Goal: Obtain resource: Download file/media

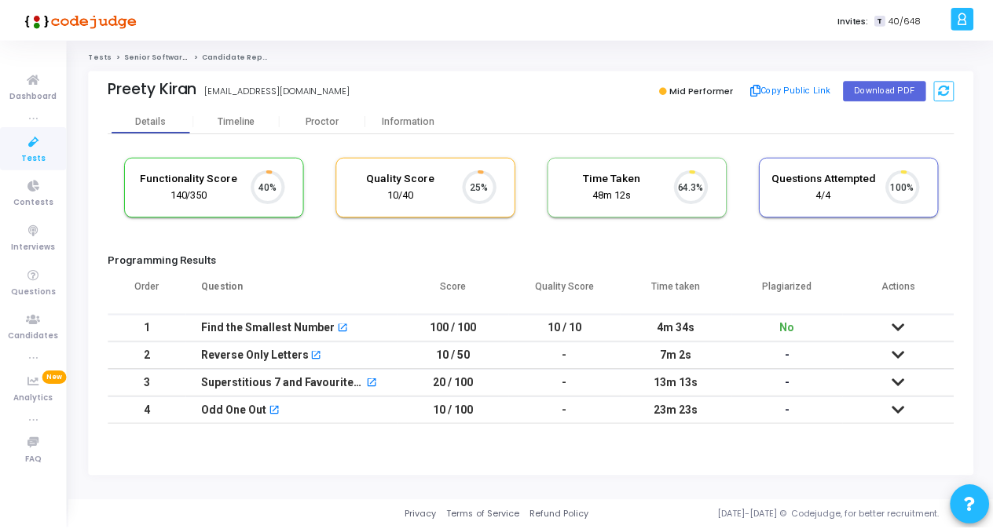
scroll to position [33, 39]
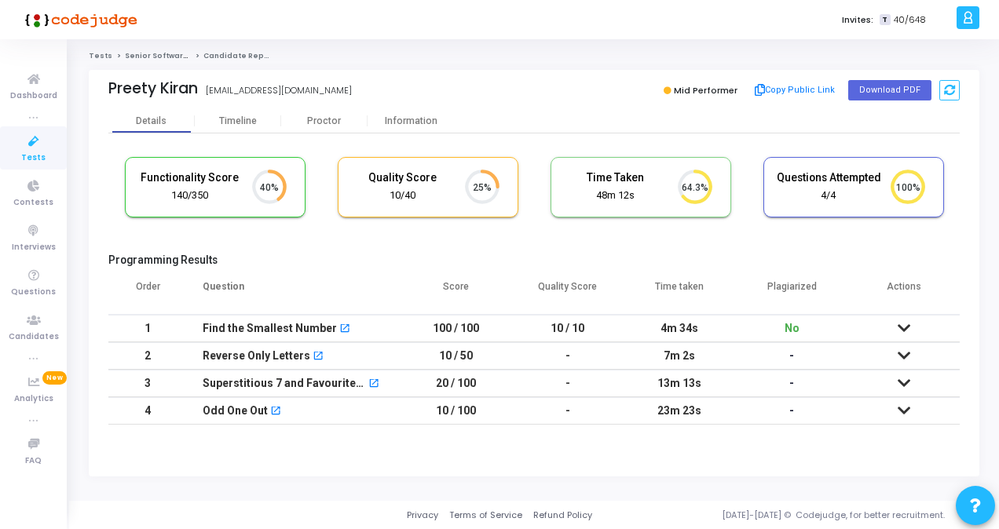
click at [504, 432] on kt-portlet-body "Details Timeline [PERSON_NAME] Information Functionality Score 140/350 40% Qual…" at bounding box center [534, 292] width 890 height 367
click at [879, 87] on button "Download PDF" at bounding box center [889, 90] width 83 height 20
click at [338, 435] on kt-portlet-body "Details Timeline [PERSON_NAME] Information Functionality Score 140/350 40% Qual…" at bounding box center [534, 292] width 890 height 367
click at [908, 330] on icon at bounding box center [904, 328] width 13 height 11
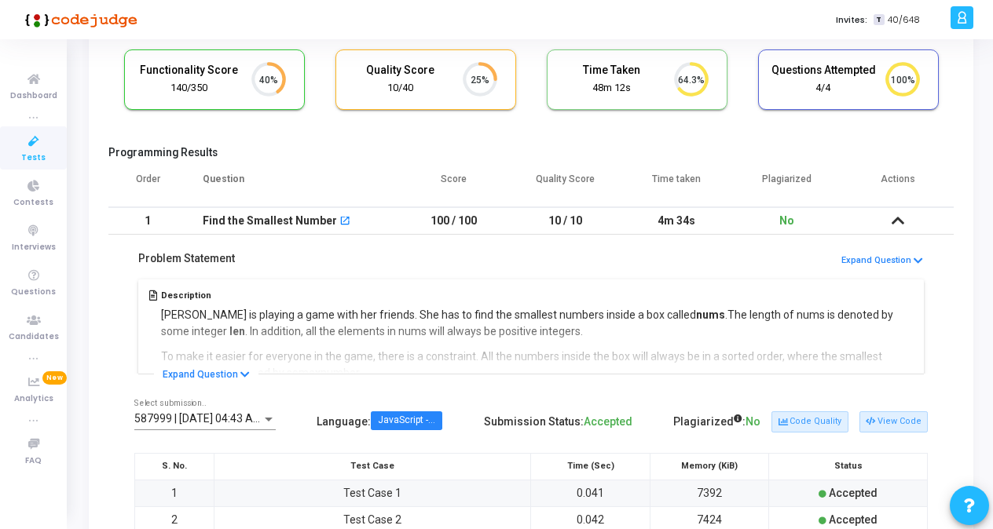
scroll to position [157, 0]
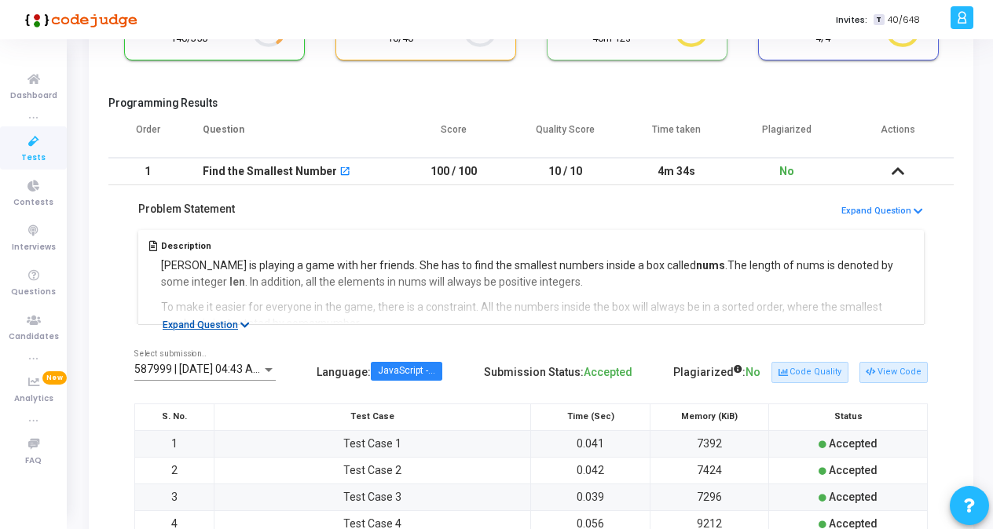
click at [244, 326] on icon at bounding box center [244, 325] width 9 height 10
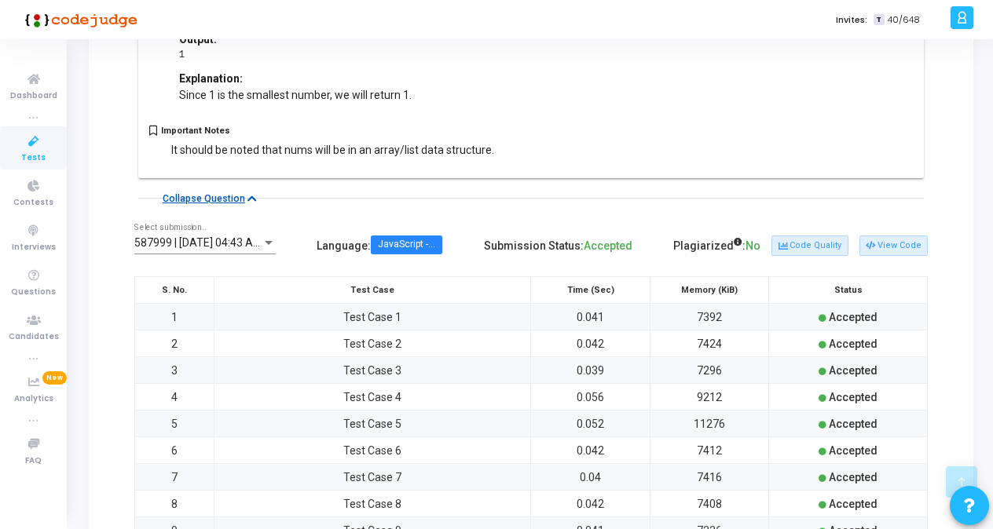
scroll to position [1022, 0]
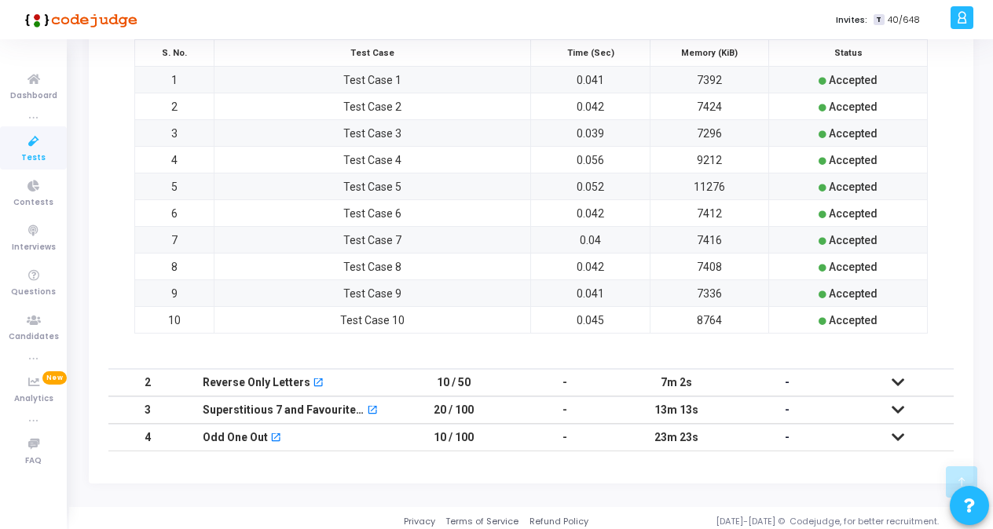
click at [895, 378] on icon at bounding box center [897, 382] width 13 height 11
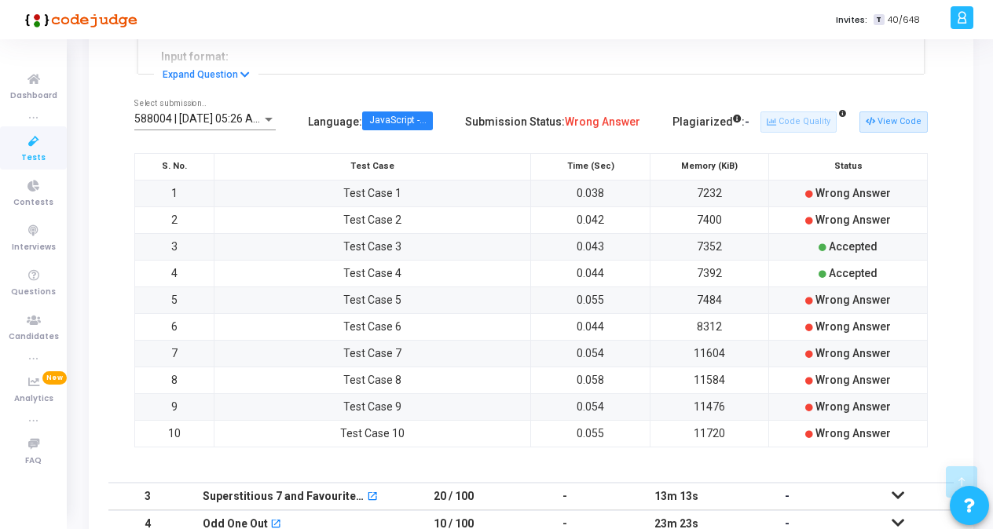
scroll to position [521, 0]
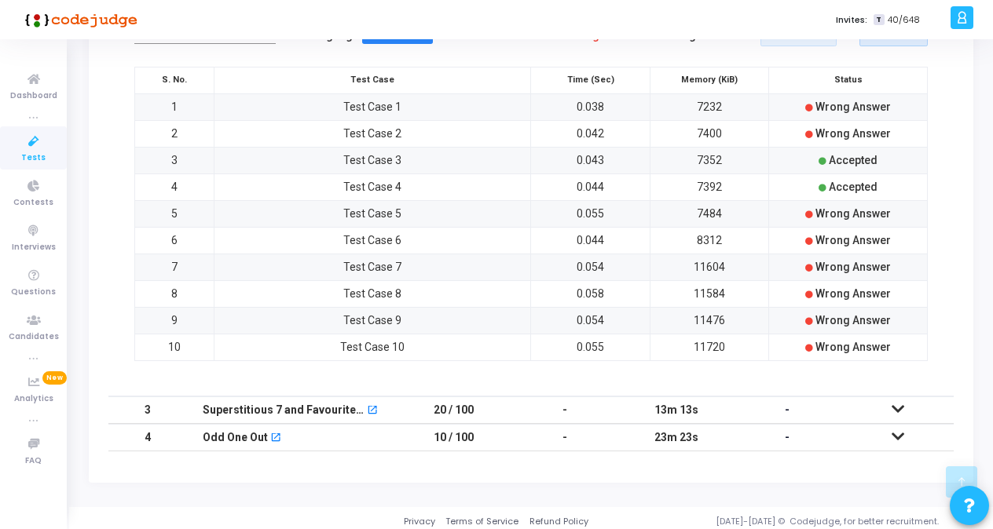
click at [894, 404] on icon at bounding box center [897, 409] width 13 height 11
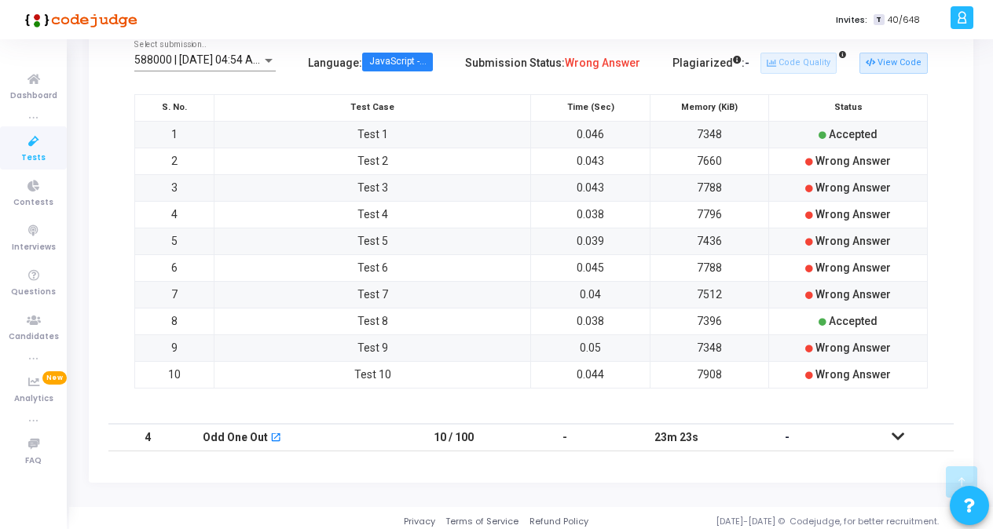
click at [891, 437] on icon at bounding box center [897, 436] width 13 height 11
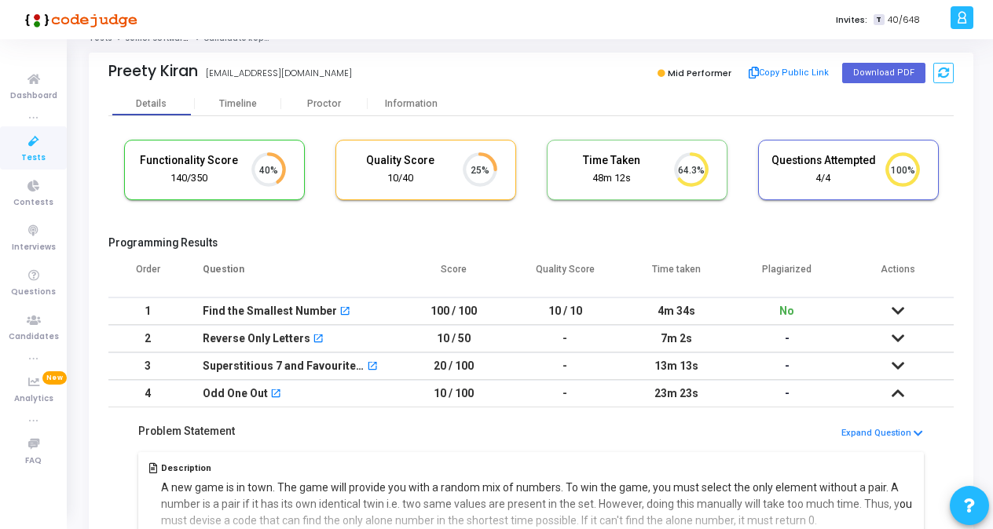
scroll to position [0, 0]
